Goal: Find specific page/section: Find specific page/section

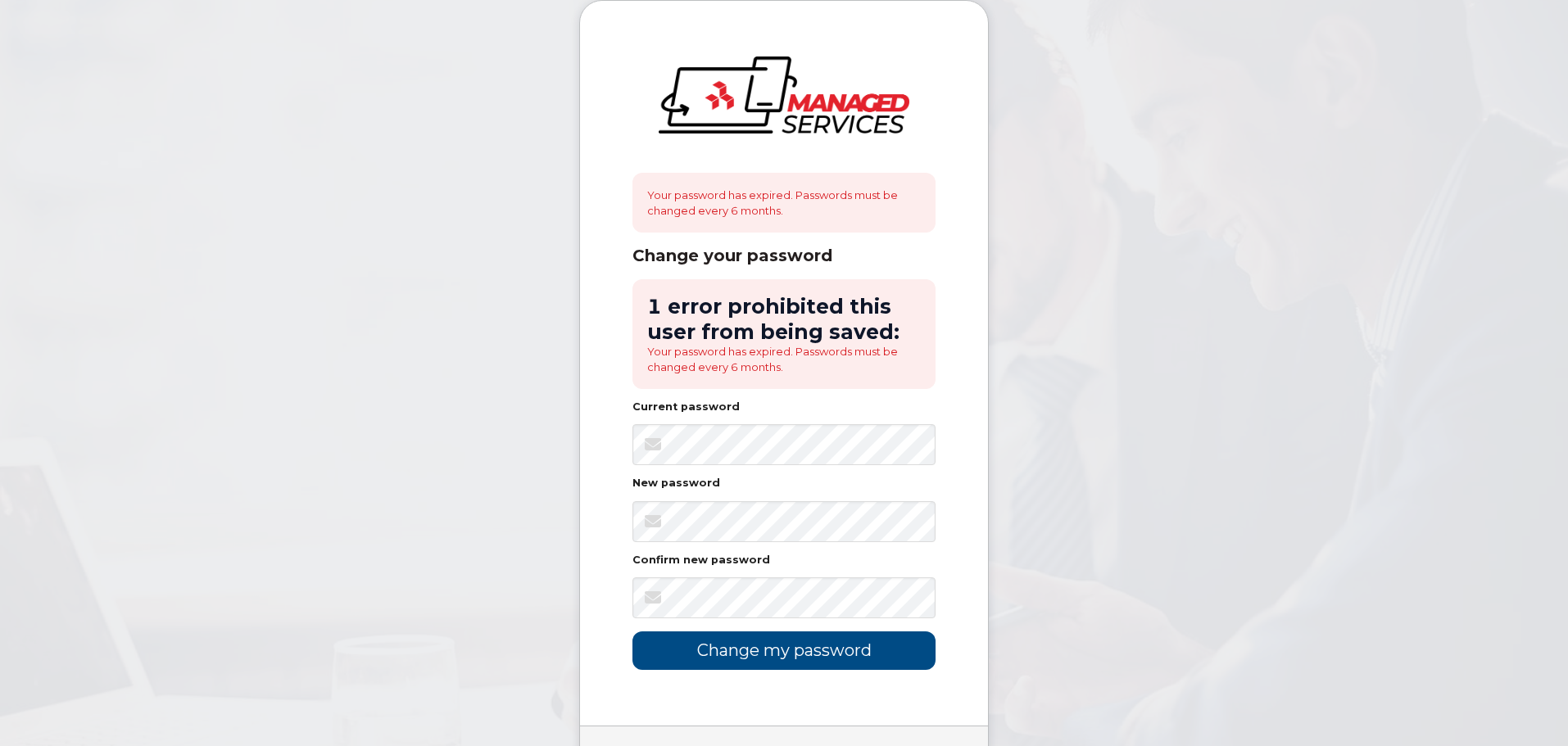
click at [436, 533] on body "Your password has expired. Passwords must be changed every 6 months. Change you…" at bounding box center [784, 422] width 1568 height 845
click at [454, 528] on body "Your password has expired. Passwords must be changed every 6 months. Change you…" at bounding box center [784, 422] width 1568 height 845
click at [774, 620] on form "1 error prohibited this user from being saved: Your password has expired. Passw…" at bounding box center [784, 474] width 303 height 391
click at [632, 631] on input "Change my password" at bounding box center [784, 651] width 303 height 39
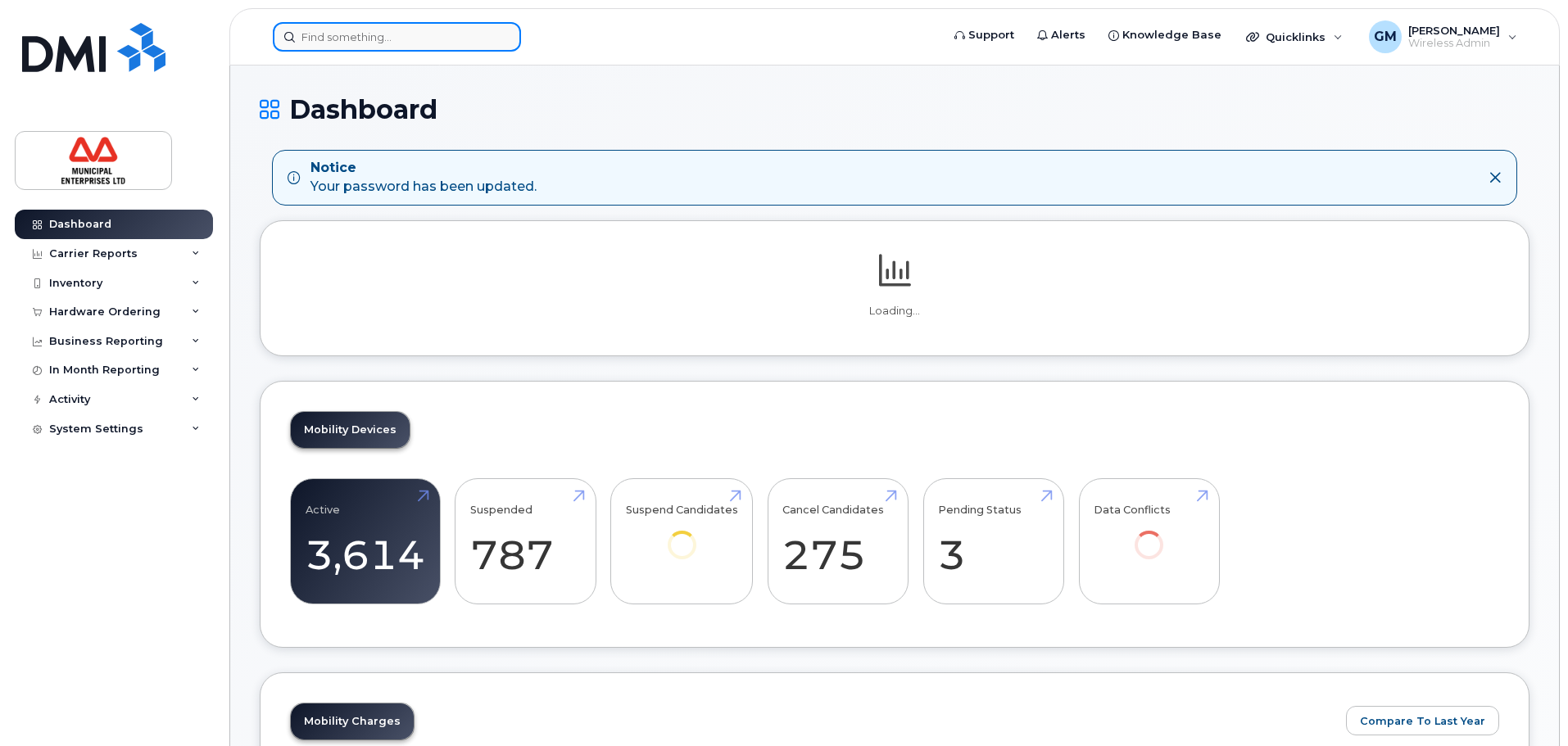
click at [378, 32] on input at bounding box center [397, 37] width 248 height 30
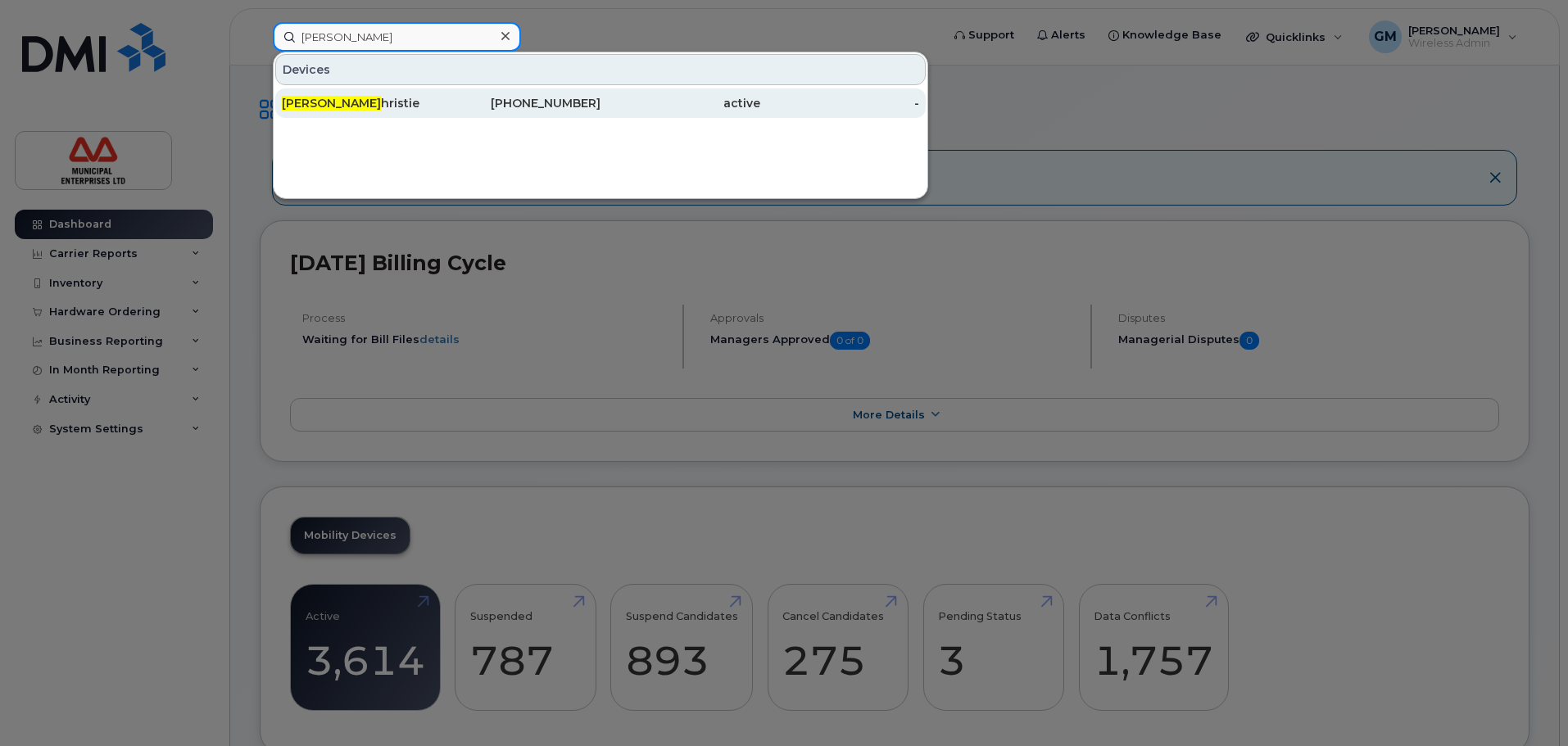
type input "jon c"
click at [362, 106] on div "Jon C hristie" at bounding box center [361, 104] width 160 height 17
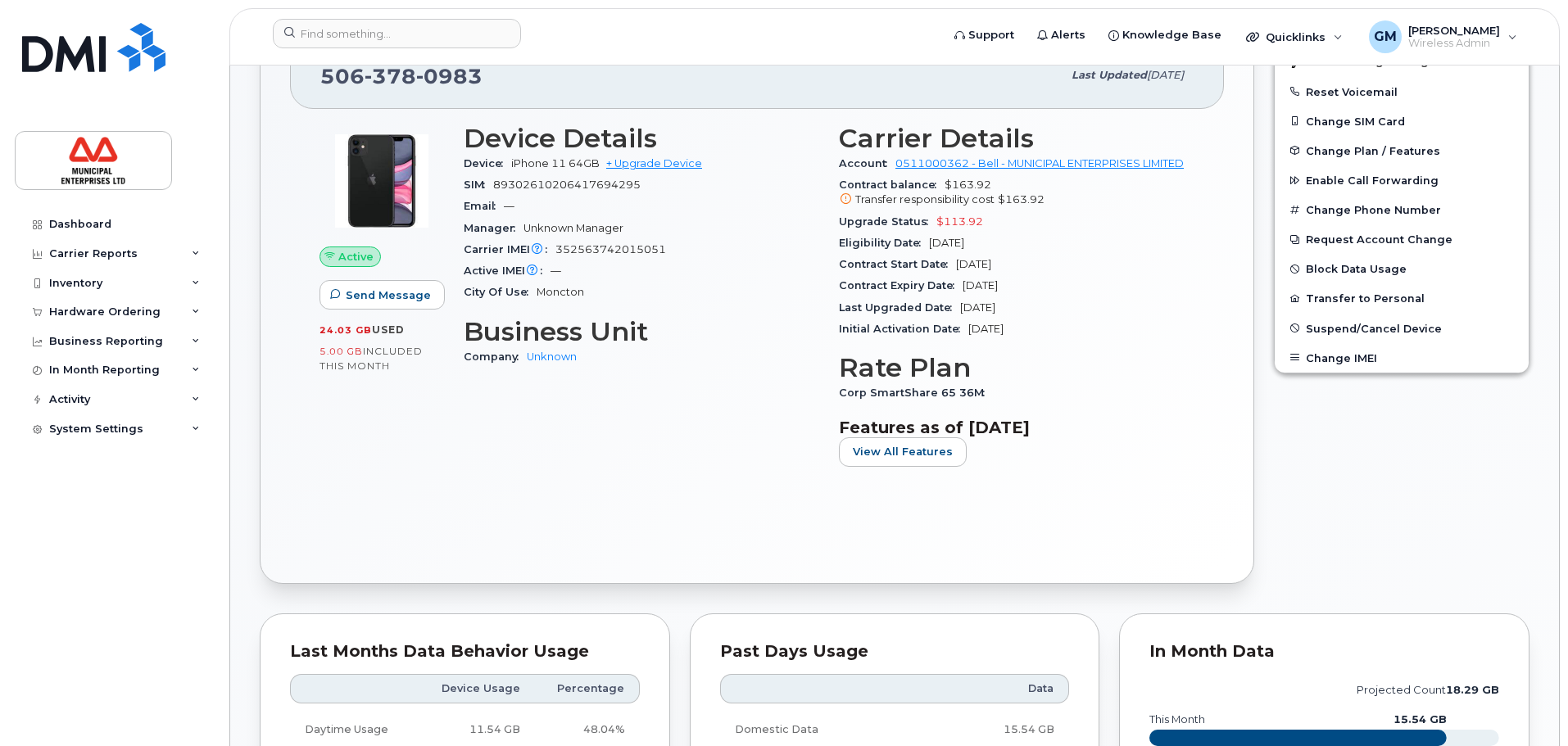
scroll to position [558, 0]
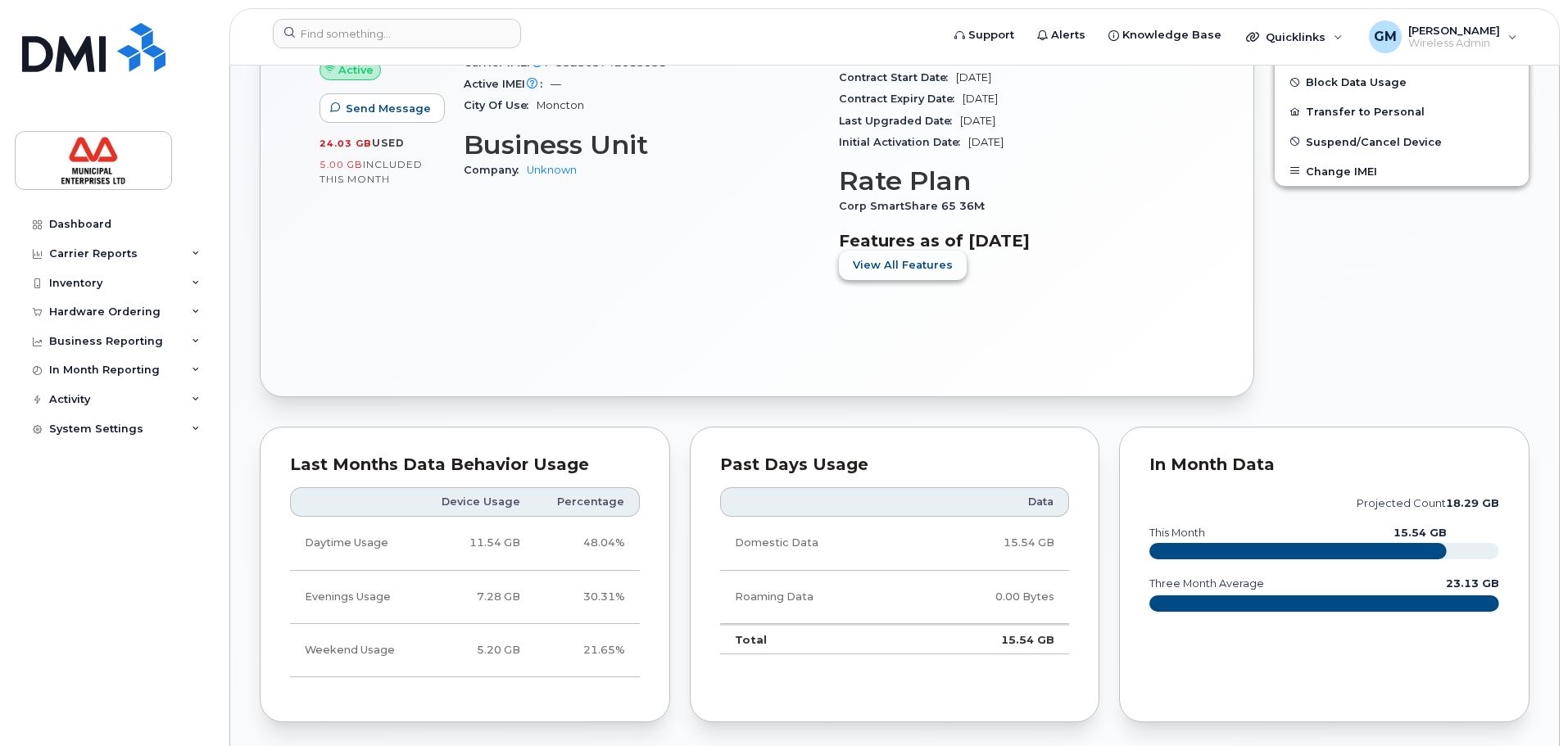
click at [948, 265] on button "View All Features" at bounding box center [902, 265] width 128 height 30
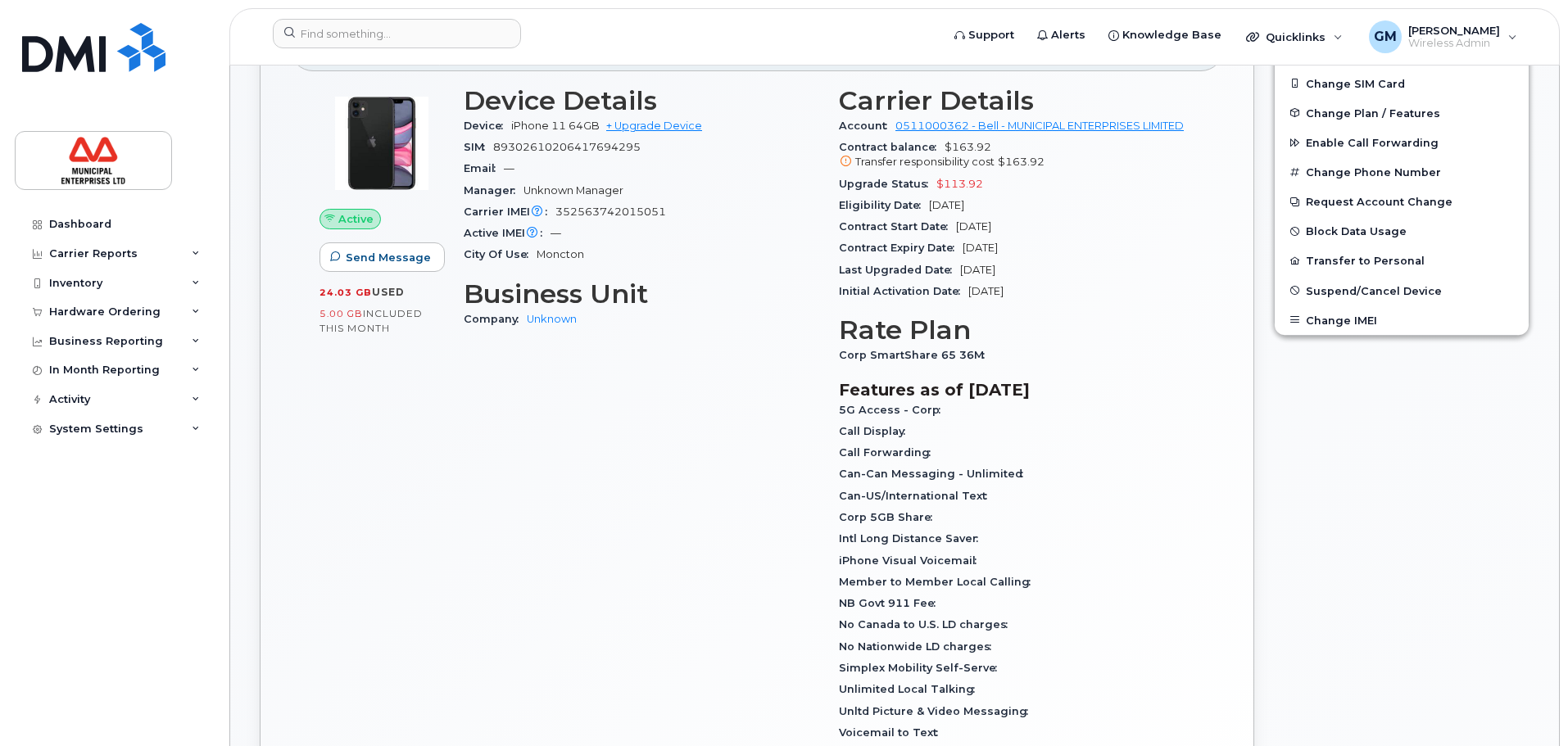
scroll to position [395, 0]
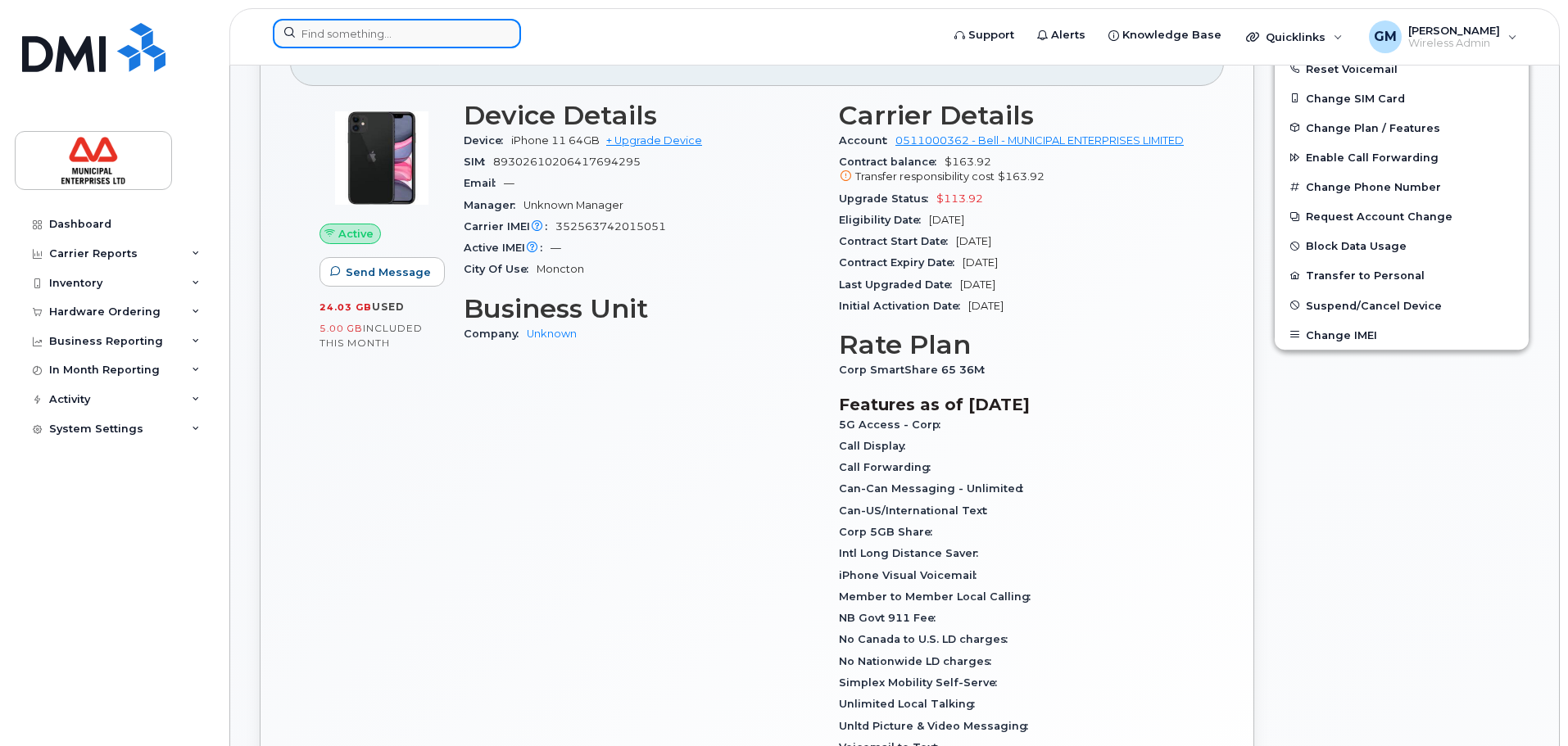
click at [421, 24] on input at bounding box center [397, 33] width 248 height 30
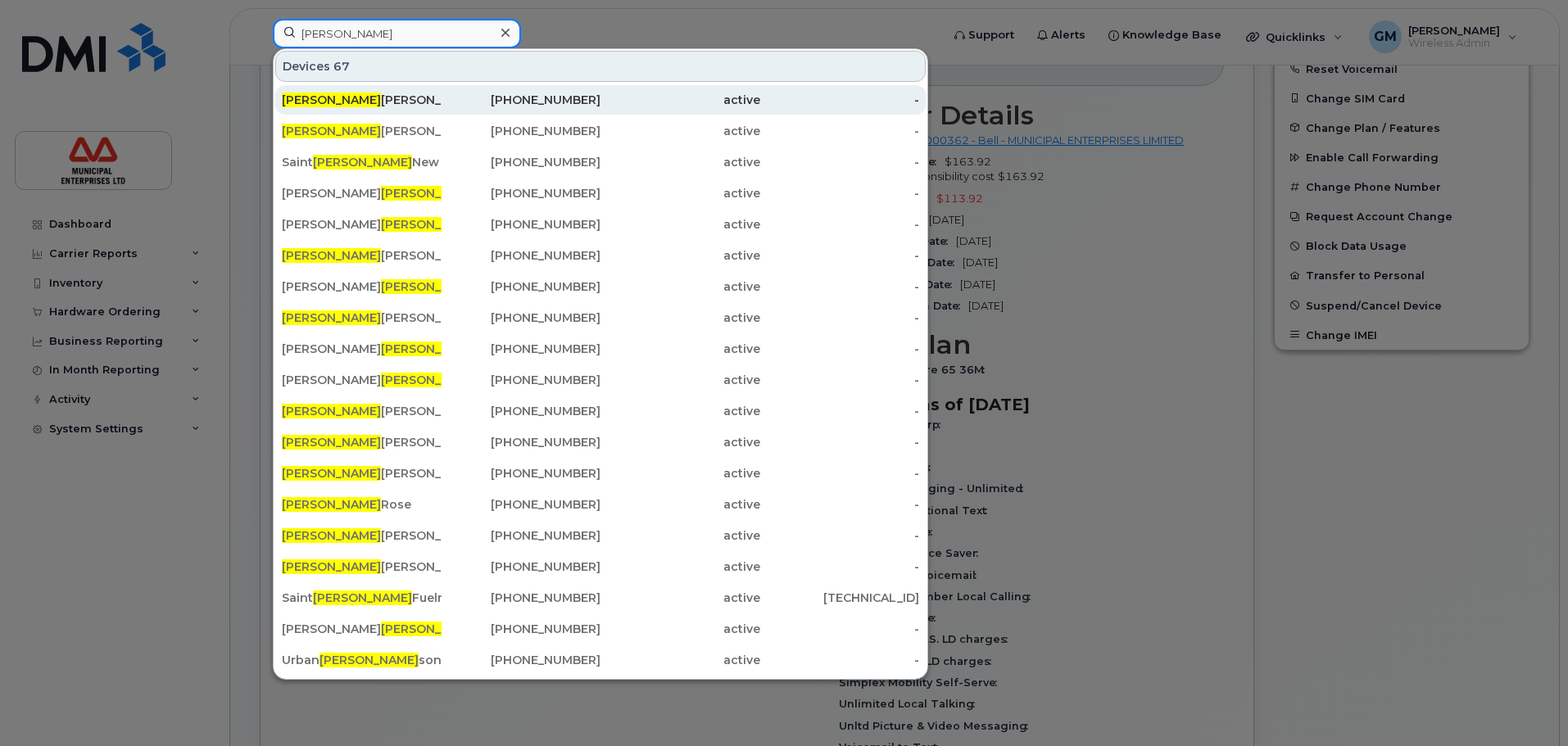
type input "john"
click at [414, 95] on div "John Mcmillan" at bounding box center [361, 100] width 160 height 17
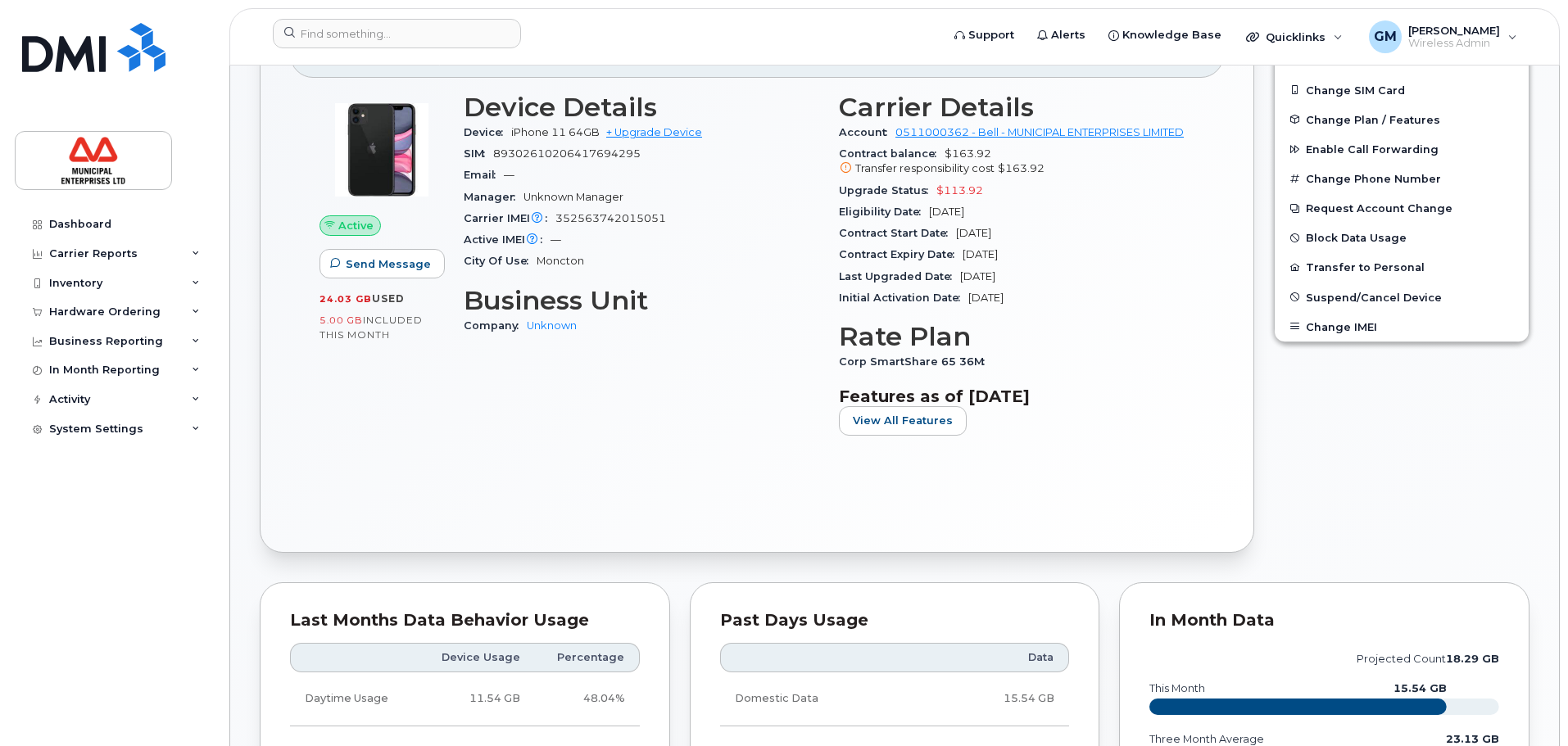
scroll to position [410, 0]
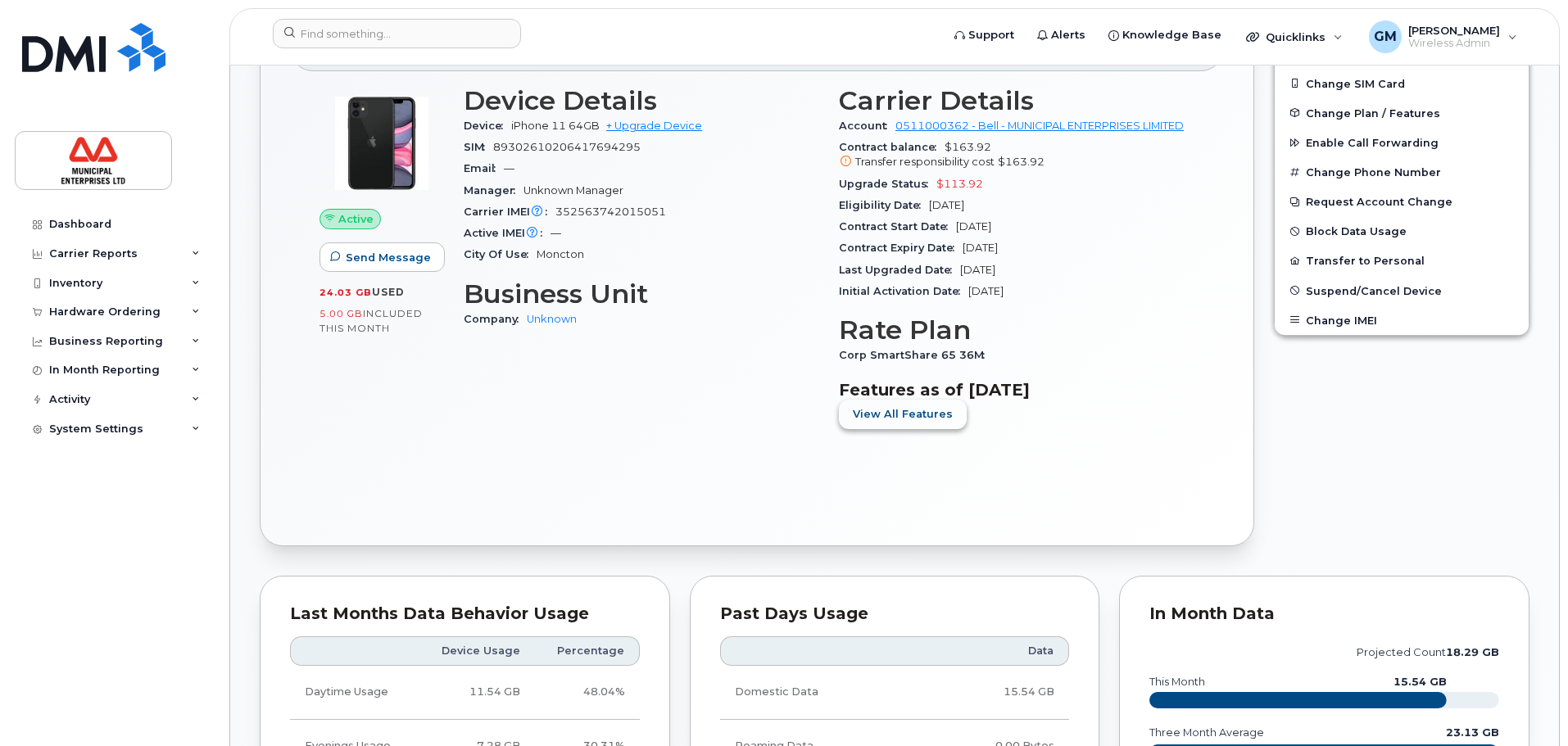
click at [890, 399] on button "View All Features" at bounding box center [902, 414] width 128 height 30
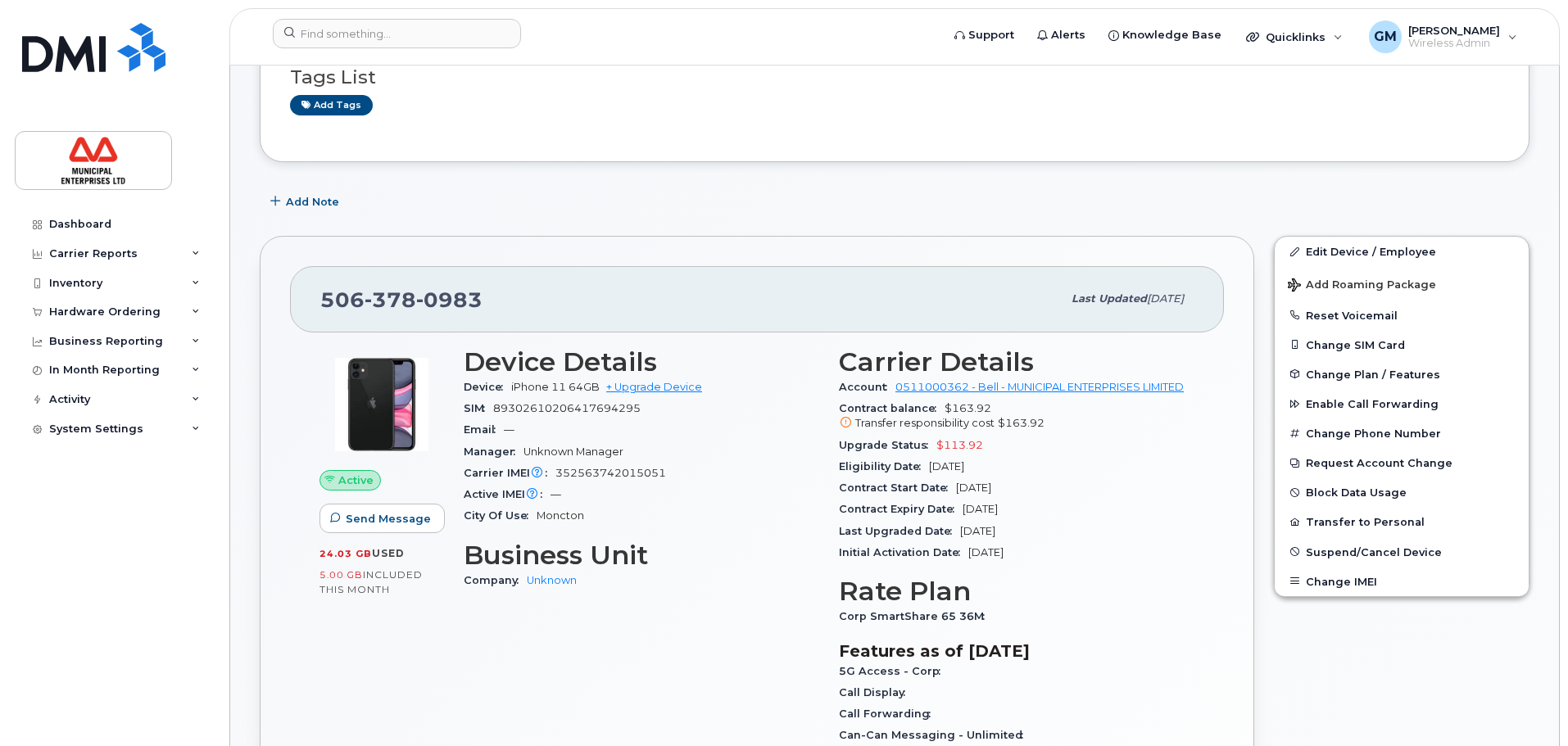
scroll to position [82, 0]
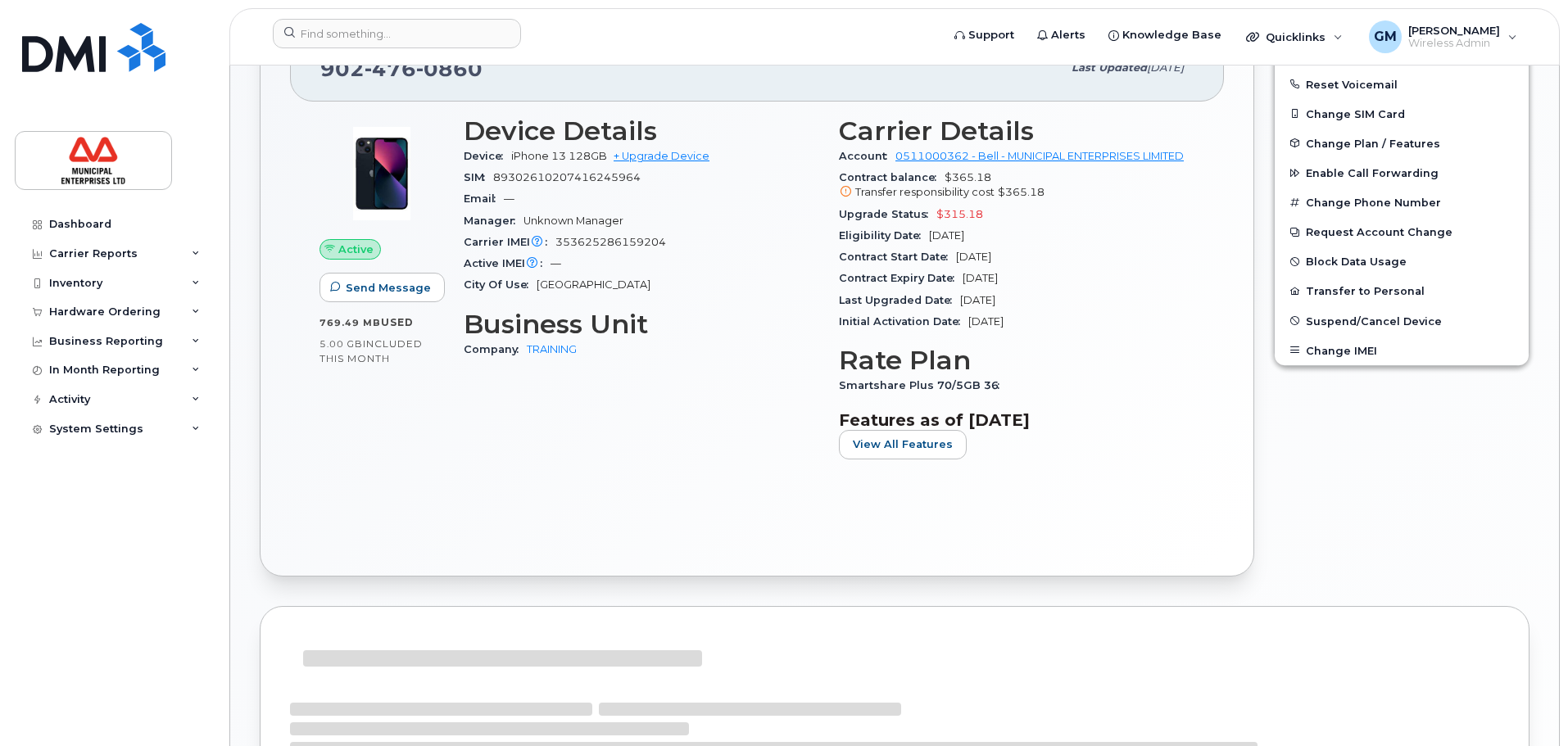
scroll to position [477, 0]
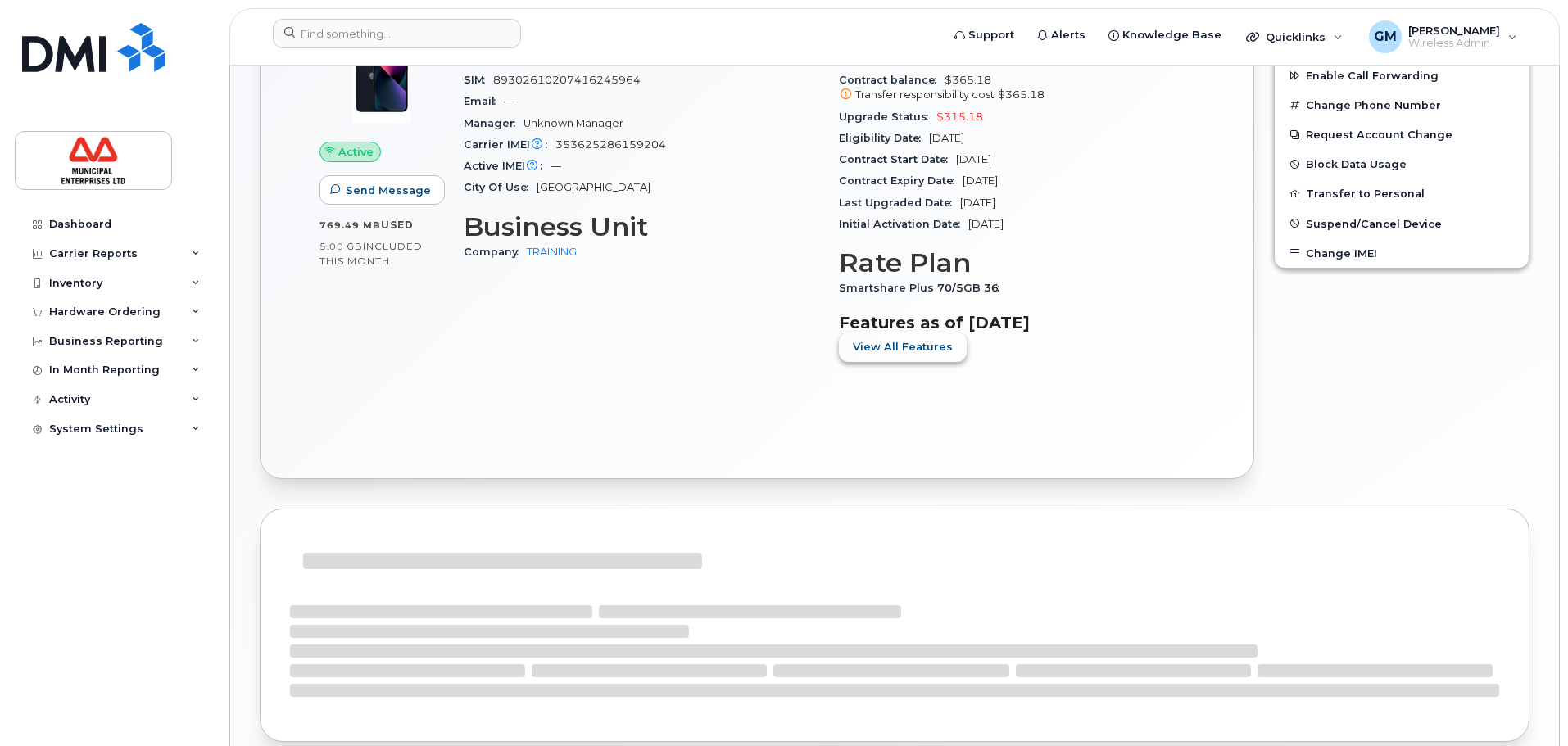
click at [906, 353] on span "View All Features" at bounding box center [902, 347] width 100 height 16
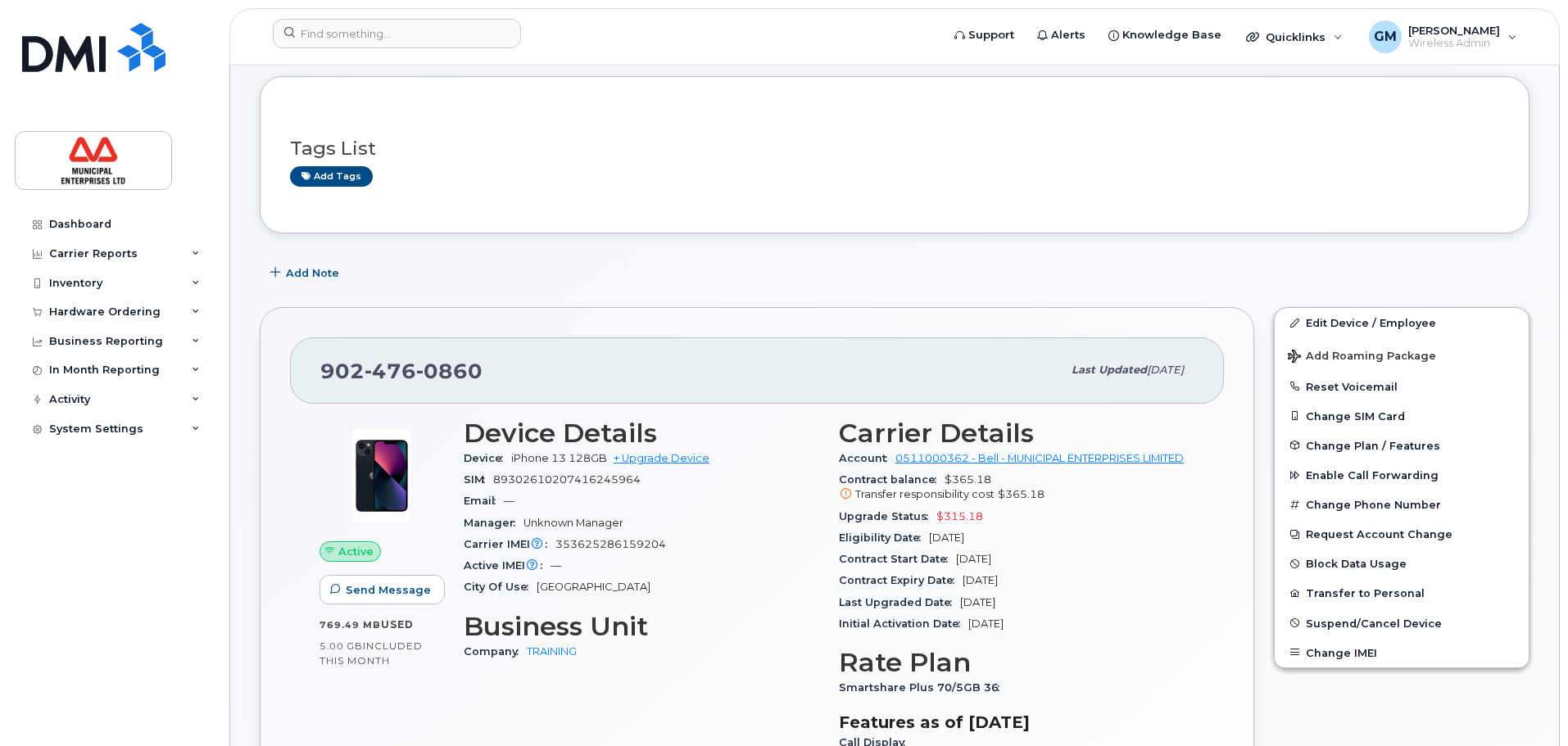
scroll to position [0, 0]
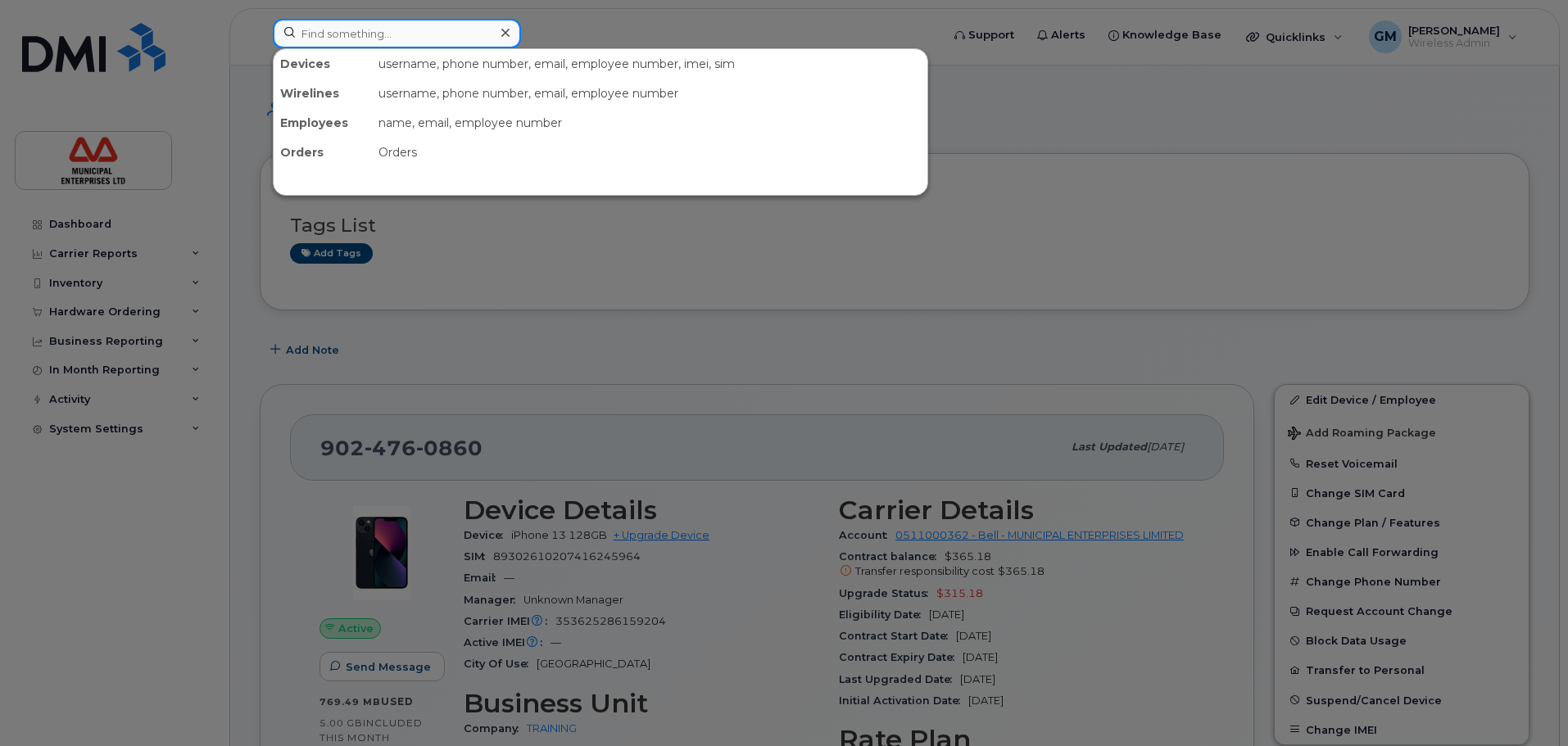
click at [410, 40] on input at bounding box center [397, 33] width 248 height 30
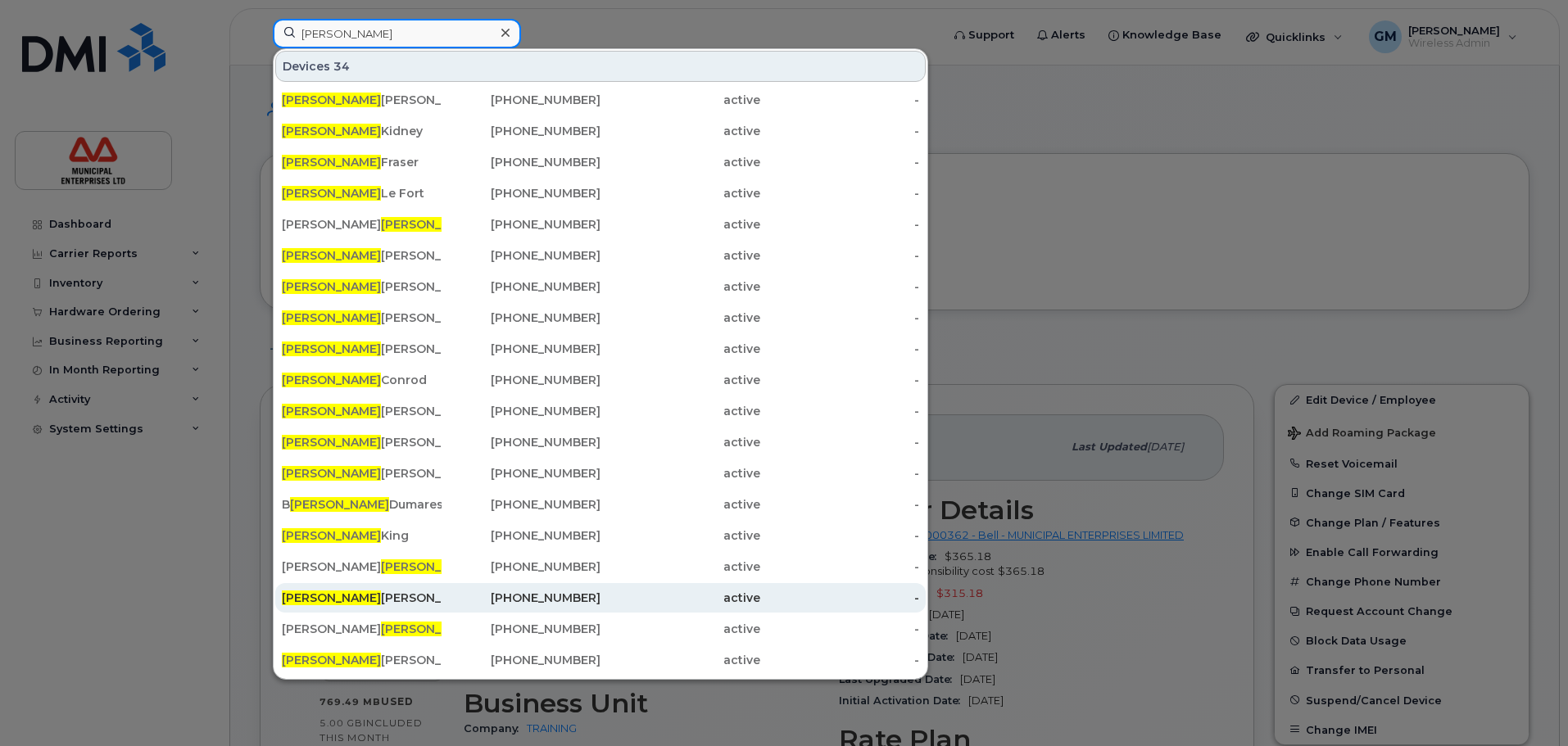
type input "ryan"
click at [373, 595] on div "Ryan Degruchy" at bounding box center [361, 598] width 160 height 17
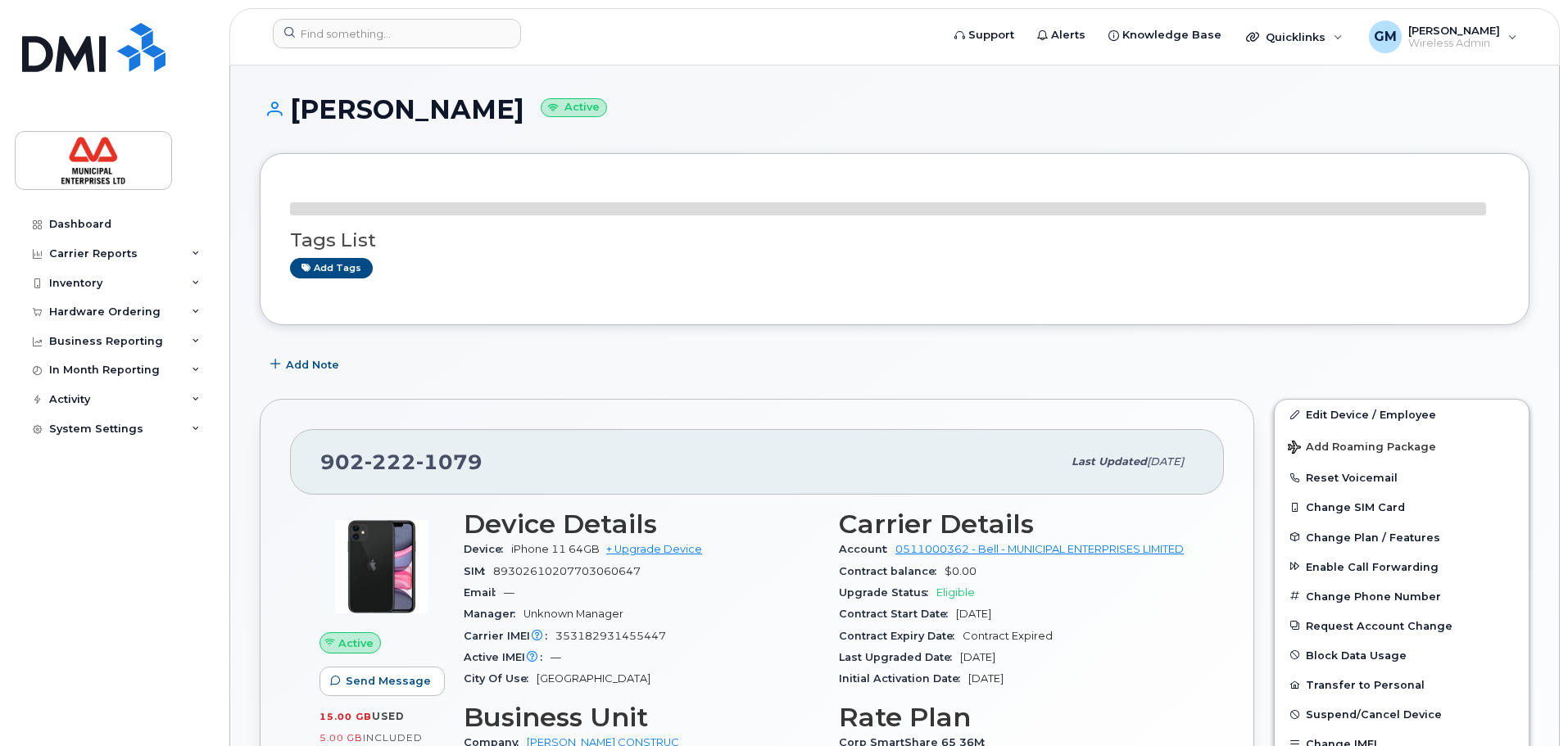
scroll to position [246, 0]
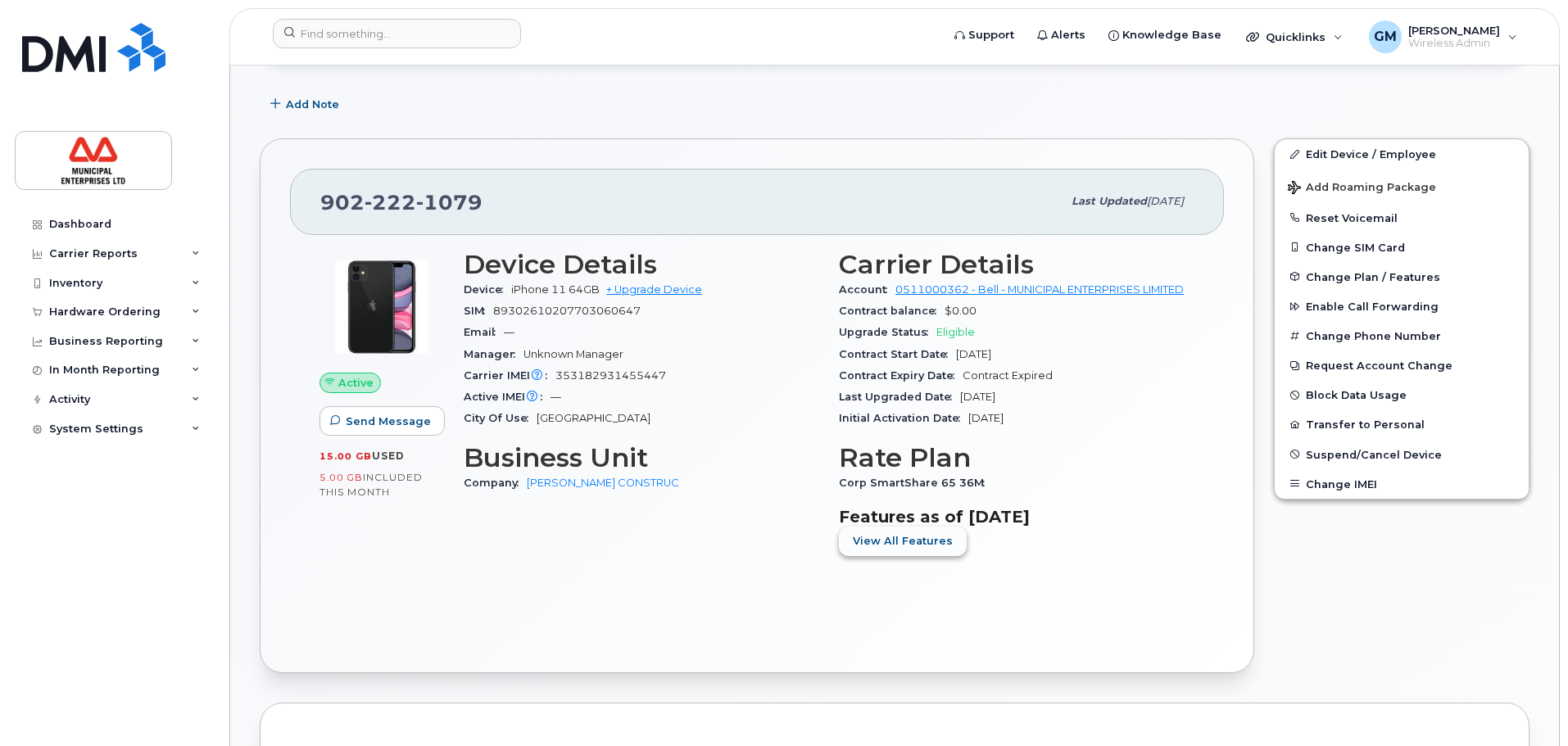
click at [911, 545] on span "View All Features" at bounding box center [902, 541] width 100 height 16
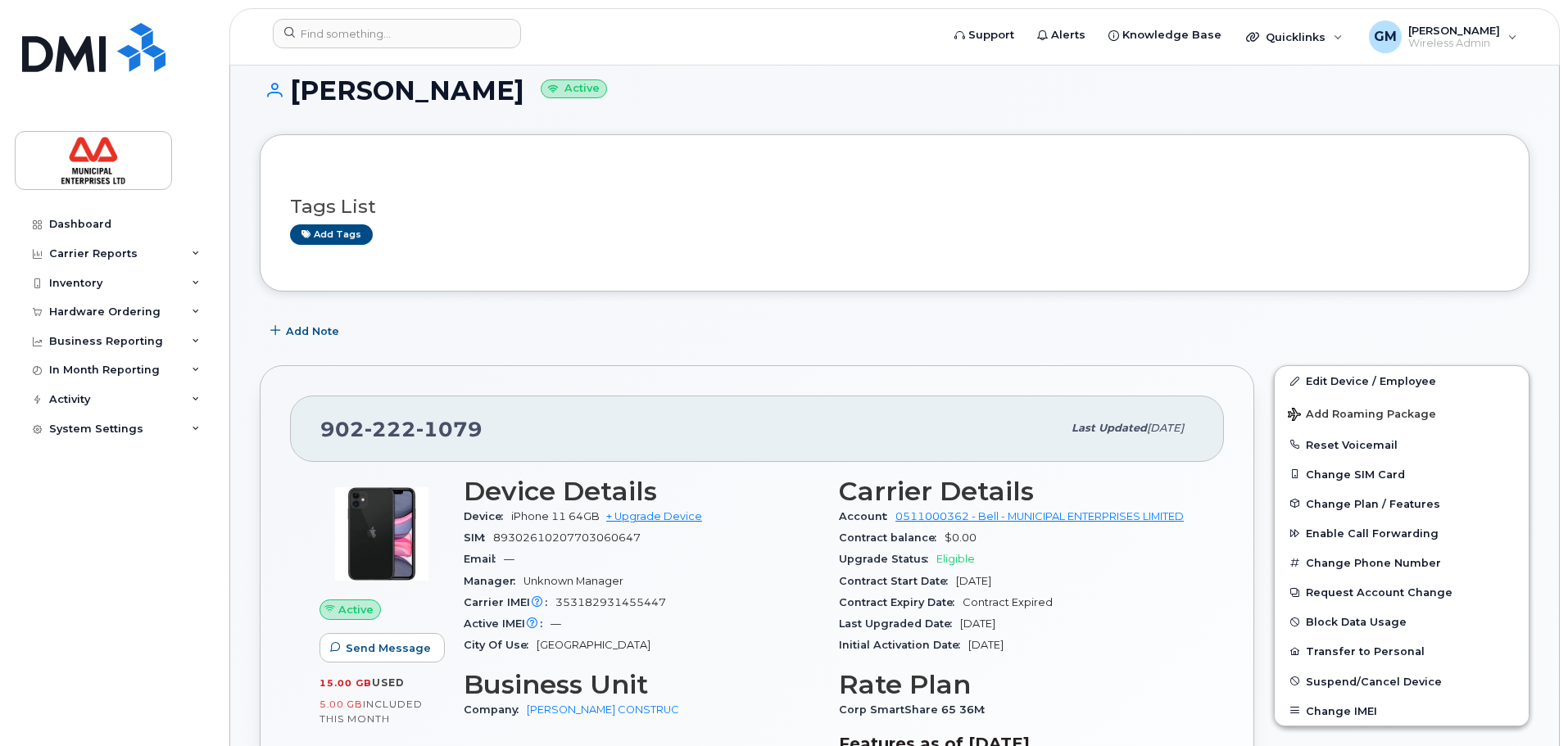
scroll to position [0, 0]
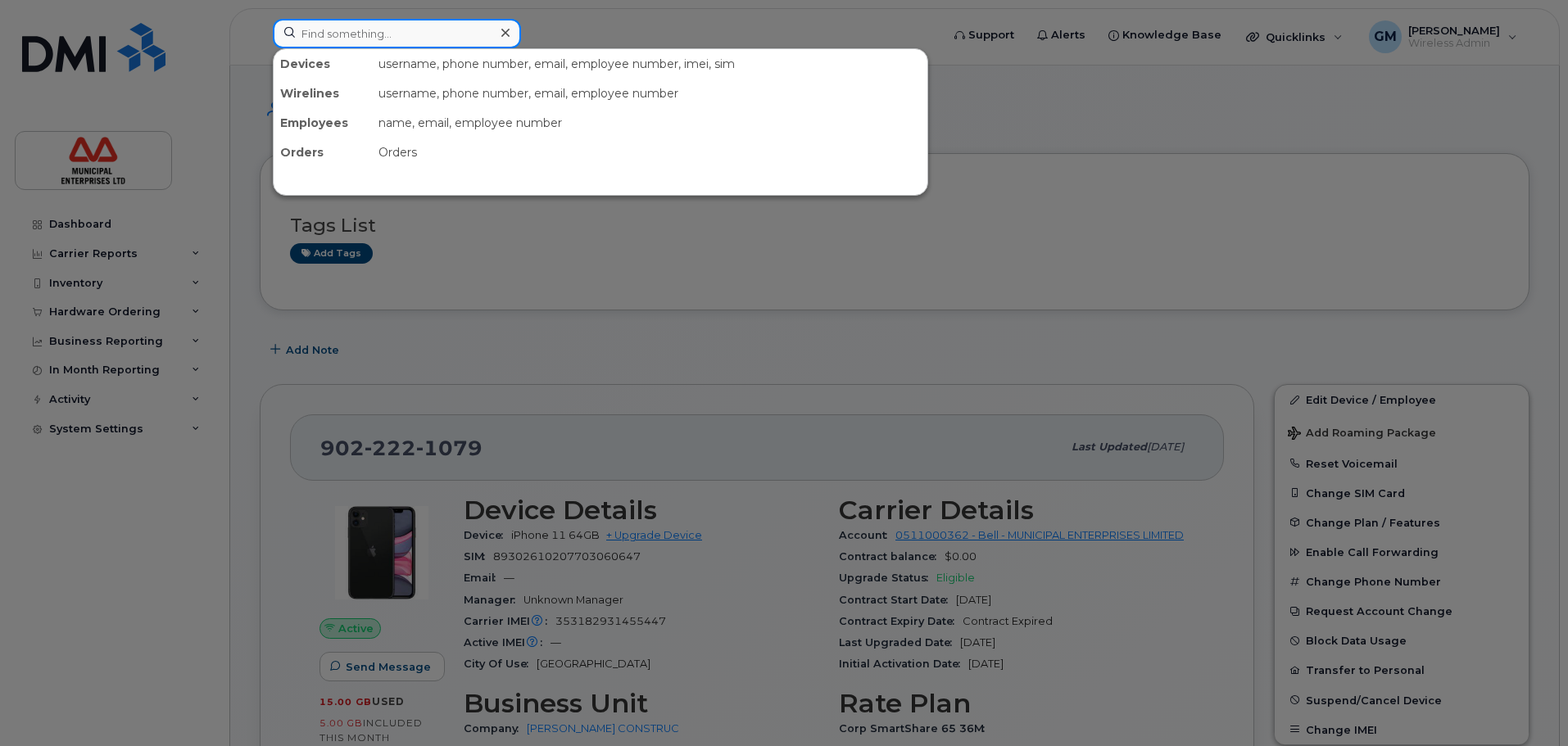
click at [326, 26] on input at bounding box center [397, 33] width 248 height 30
click at [374, 40] on input at bounding box center [397, 33] width 248 height 30
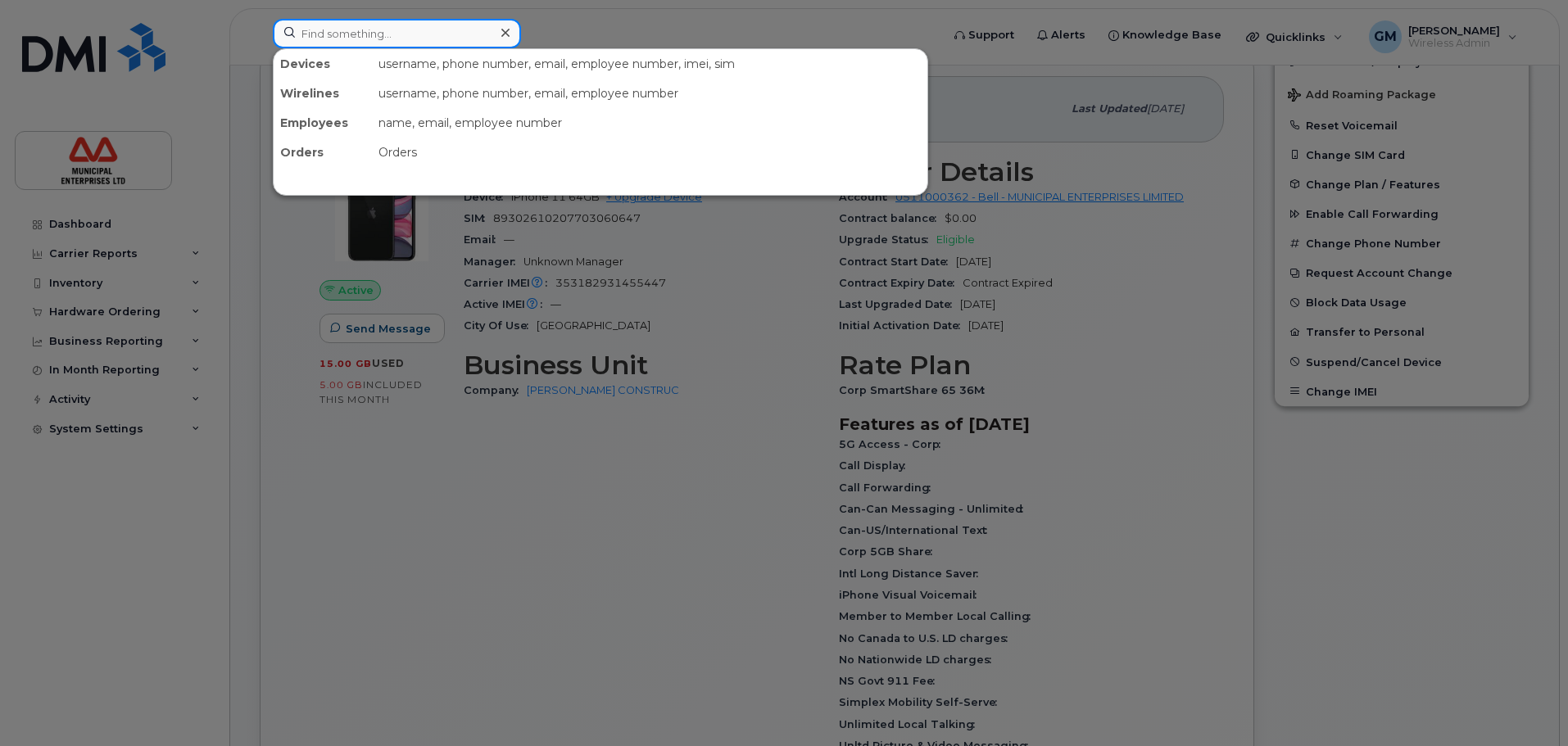
scroll to position [492, 0]
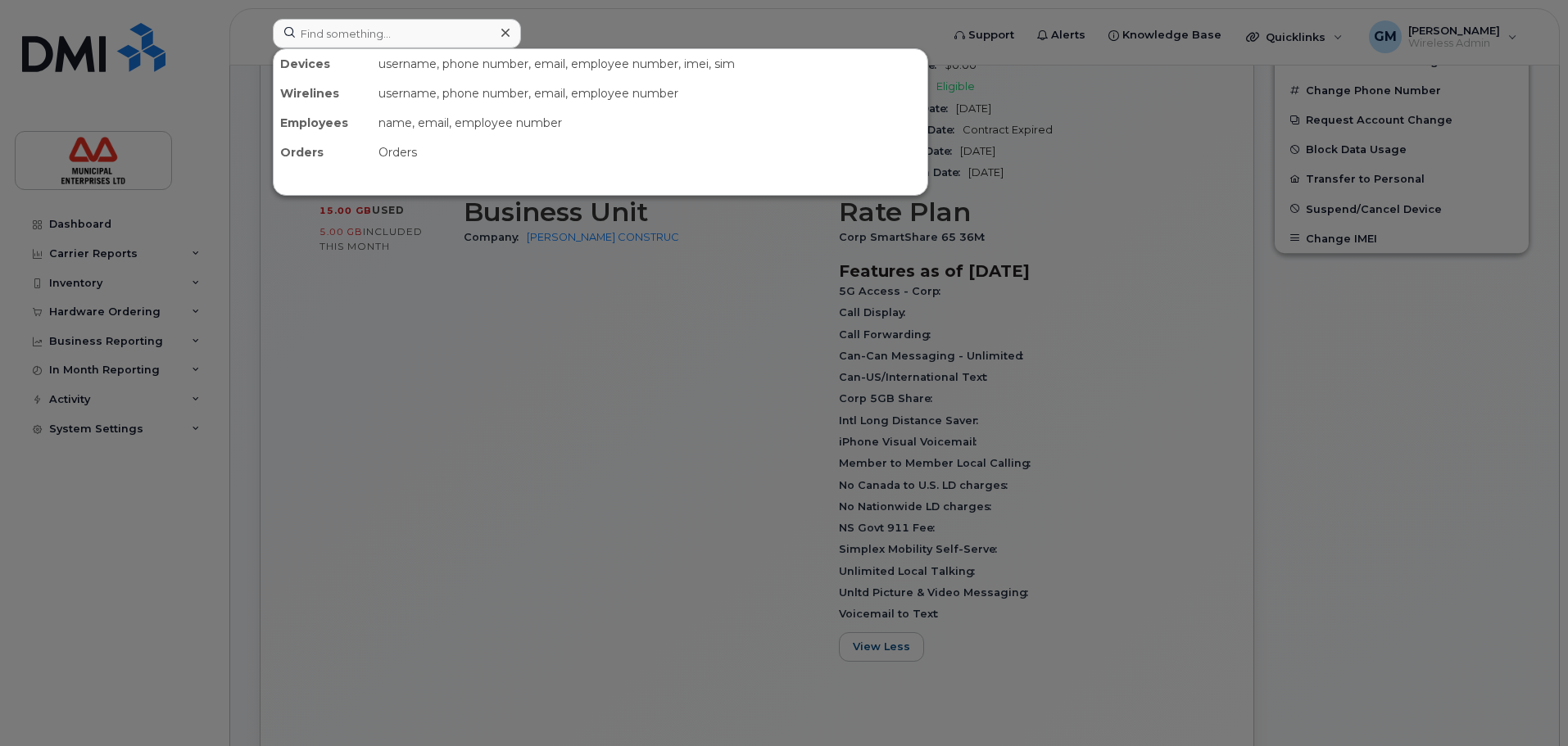
click at [1062, 588] on div at bounding box center [784, 373] width 1568 height 746
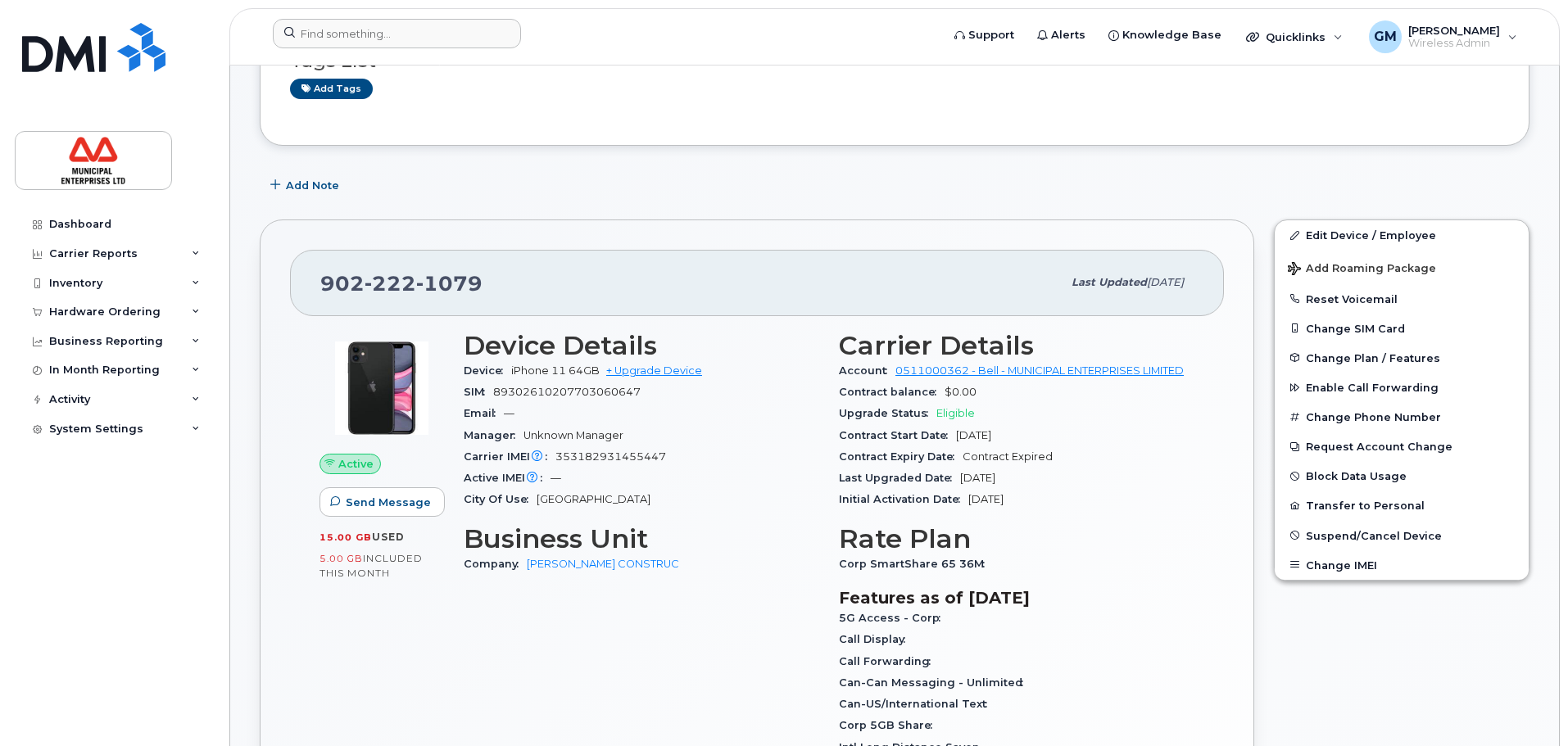
scroll to position [82, 0]
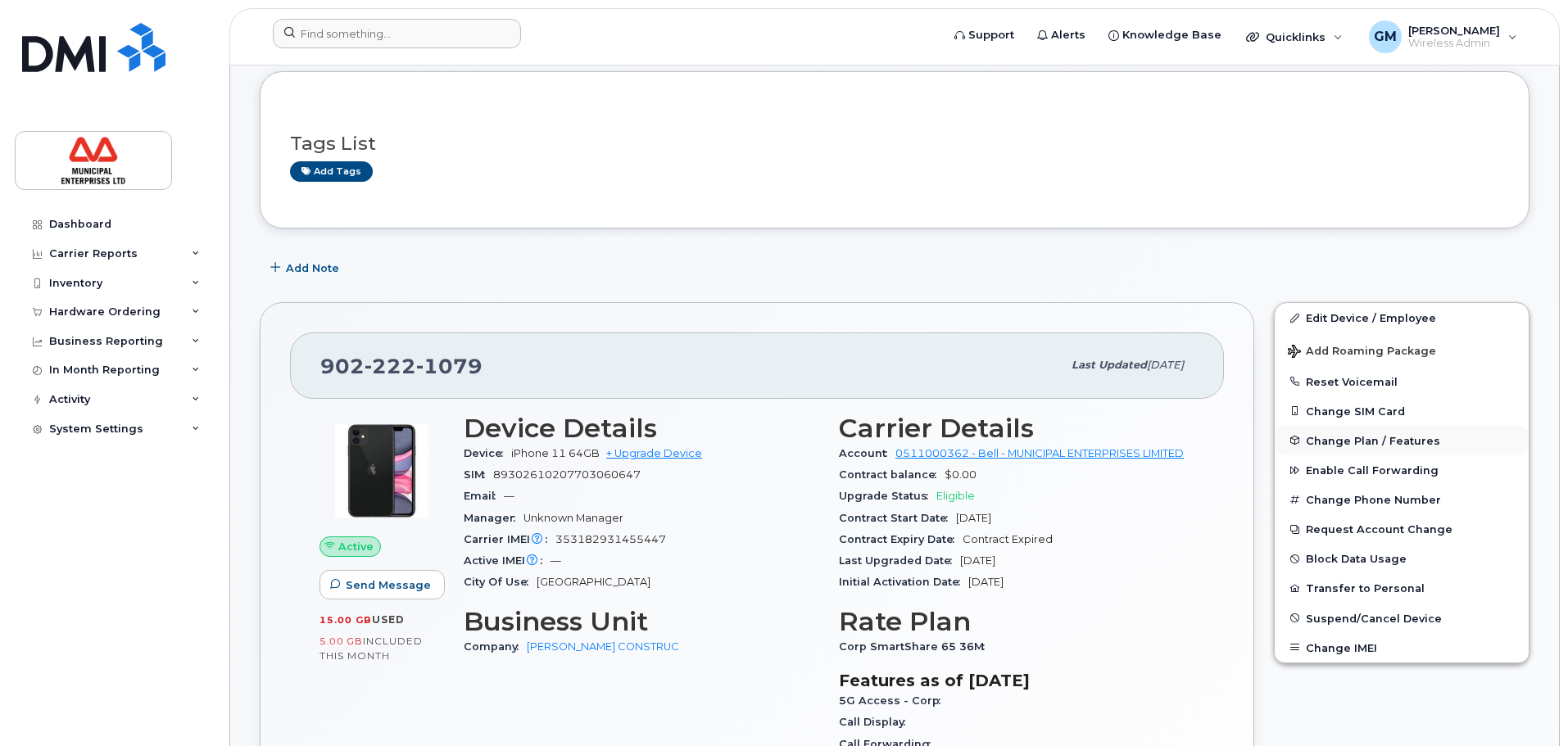
click at [1391, 434] on span "Change Plan / Features" at bounding box center [1372, 440] width 134 height 12
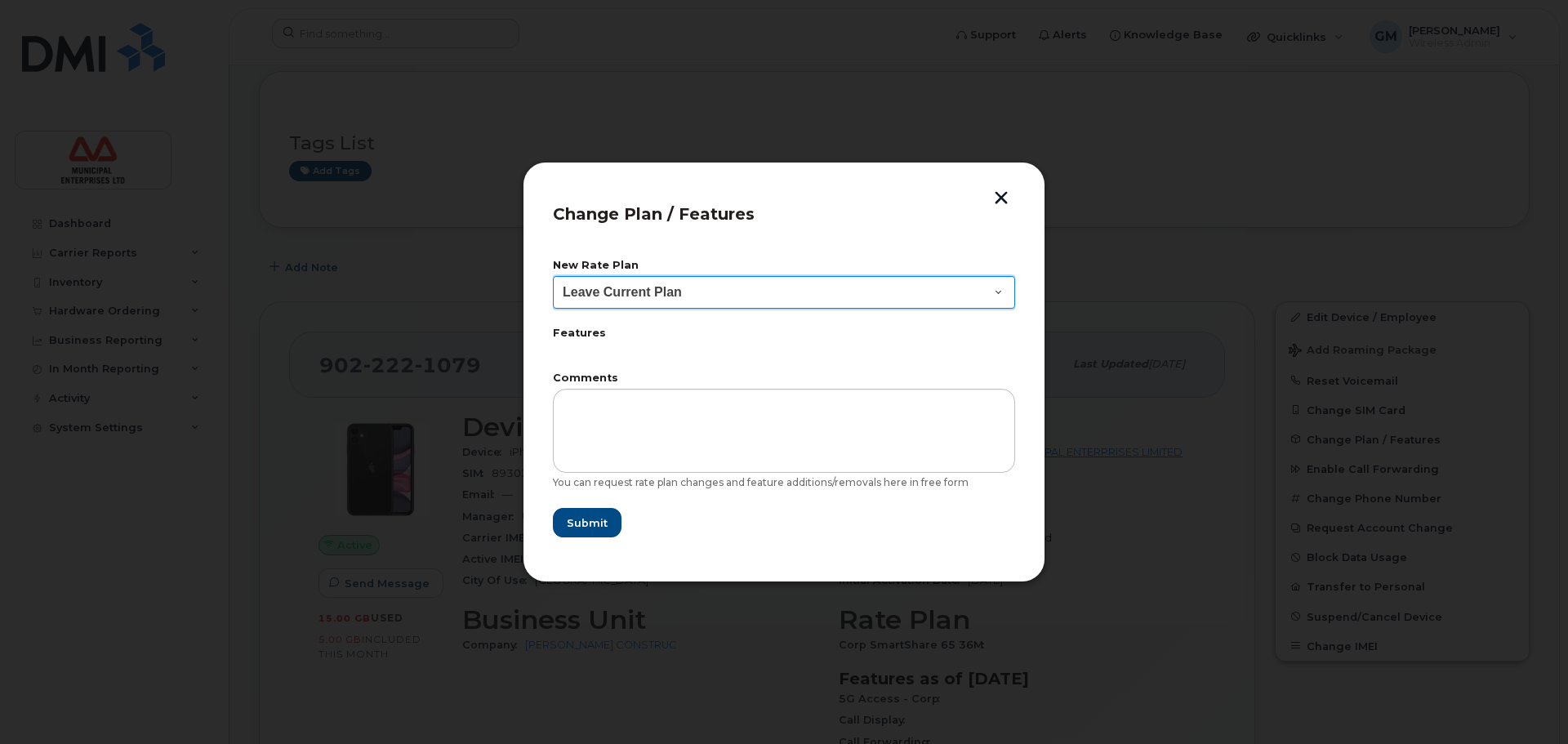
click at [668, 301] on select "Leave Current Plan BYOD Corp SmartShare 50 BYOD Corp Smartshare 25 BYOD Push-to…" at bounding box center [784, 292] width 463 height 32
click at [671, 288] on select "Leave Current Plan BYOD Corp SmartShare 50 BYOD Corp Smartshare 25 BYOD Push-to…" at bounding box center [784, 292] width 463 height 32
click at [578, 332] on label "Features" at bounding box center [784, 334] width 463 height 11
click at [994, 194] on button "button" at bounding box center [1001, 199] width 25 height 18
